Goal: Task Accomplishment & Management: Manage account settings

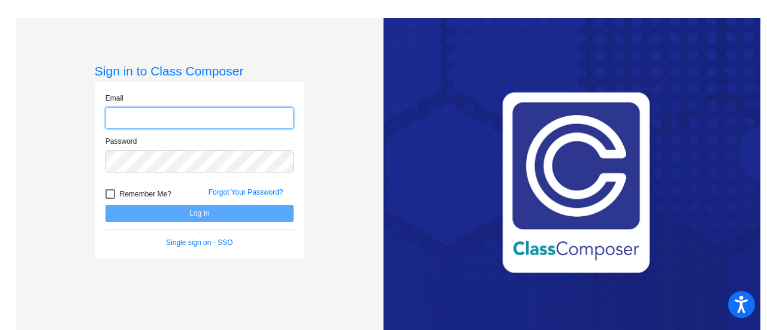
type input "[EMAIL_ADDRESS][DOMAIN_NAME]"
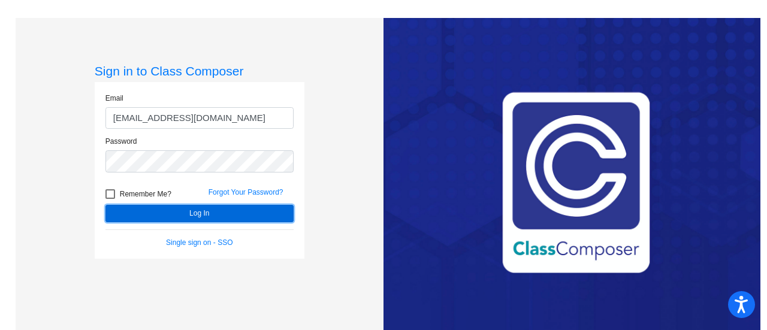
click at [183, 218] on button "Log In" at bounding box center [200, 213] width 188 height 17
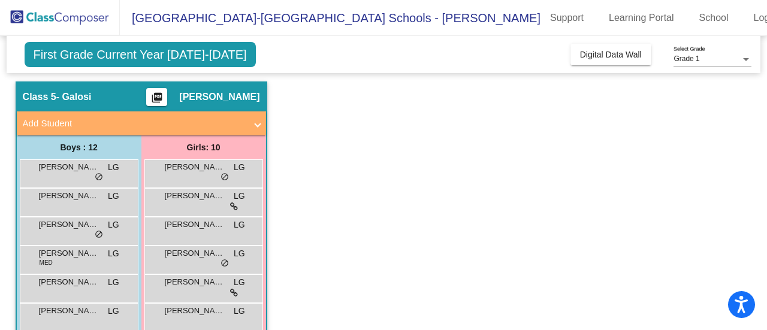
scroll to position [60, 0]
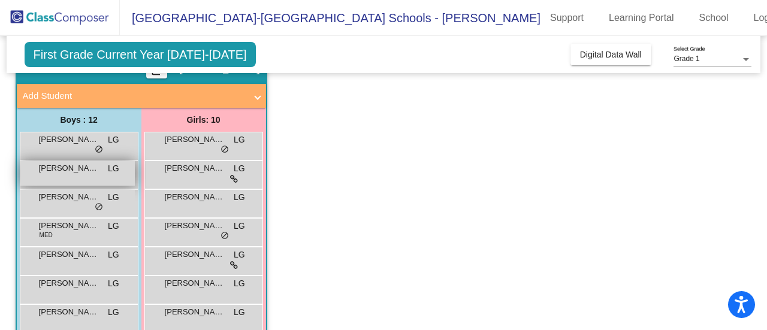
click at [83, 174] on div "[PERSON_NAME] LG lock do_not_disturb_alt" at bounding box center [77, 173] width 114 height 25
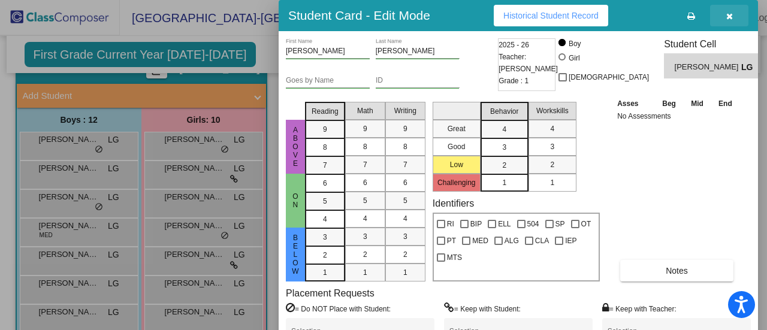
click at [734, 15] on button "button" at bounding box center [729, 16] width 38 height 22
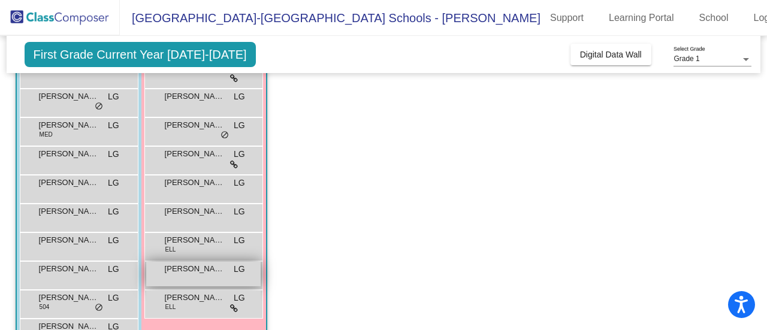
scroll to position [180, 0]
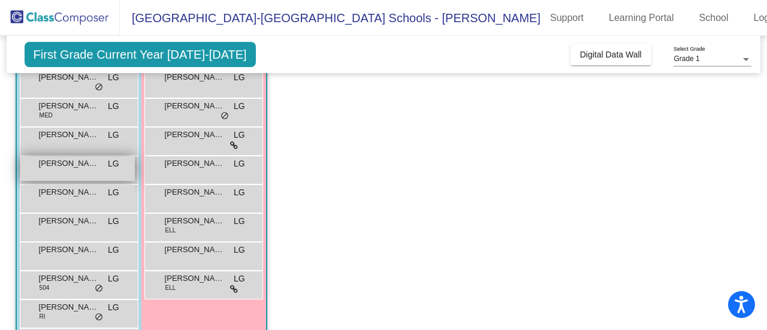
click at [53, 162] on span "[PERSON_NAME]" at bounding box center [69, 164] width 60 height 12
